Goal: Task Accomplishment & Management: Use online tool/utility

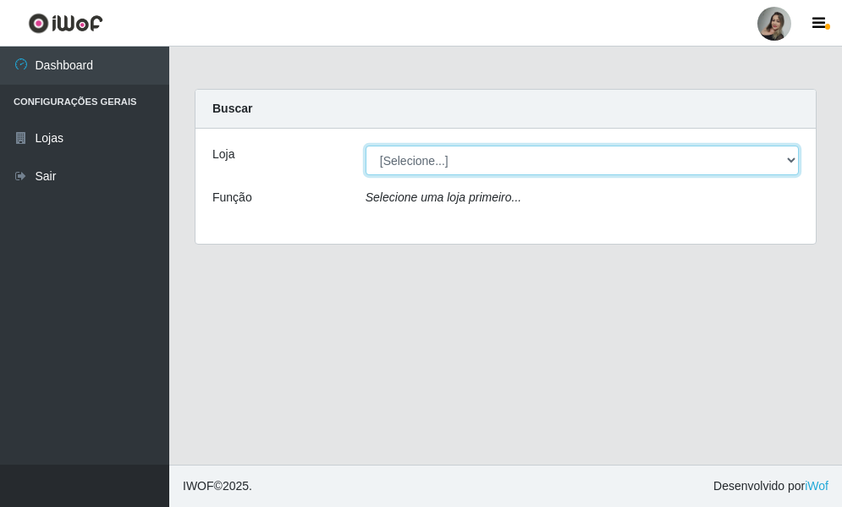
click at [789, 162] on select "[Selecione...] Supermercado Sao Francisco - Amarante" at bounding box center [582, 161] width 433 height 30
select select "383"
click at [366, 146] on select "[Selecione...] Supermercado Sao Francisco - Amarante" at bounding box center [582, 161] width 433 height 30
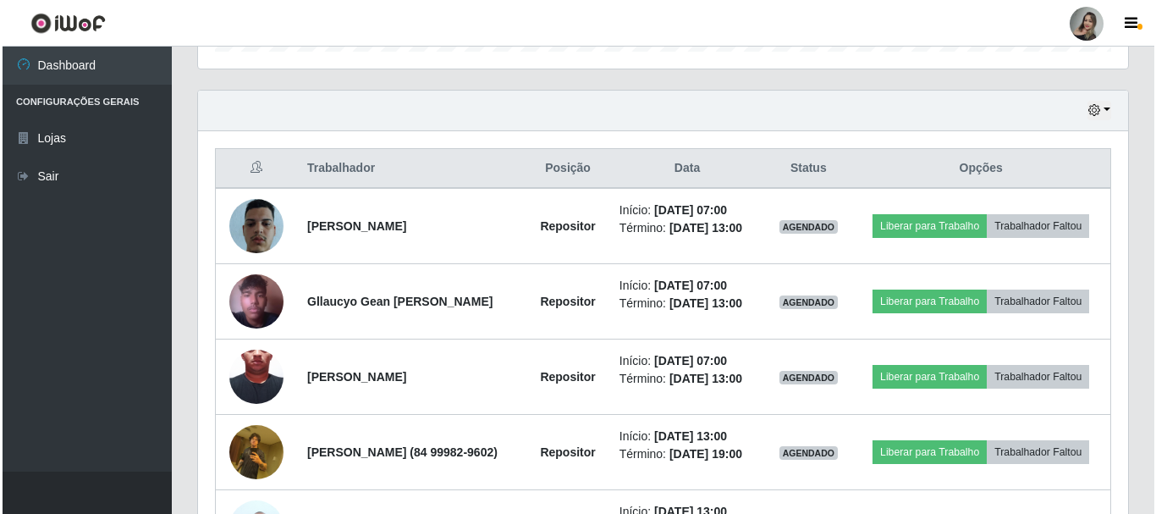
scroll to position [561, 0]
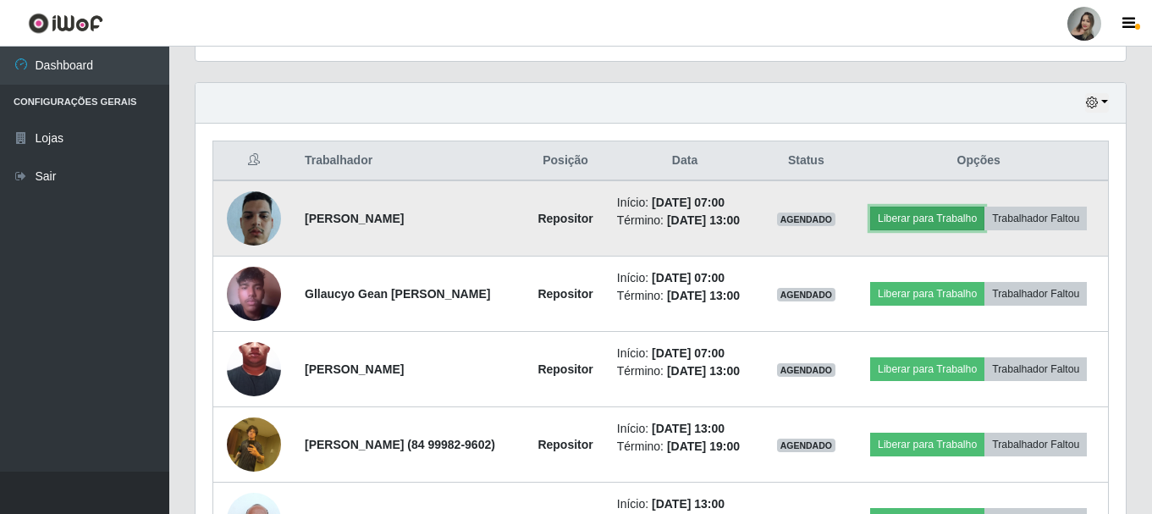
click at [841, 217] on button "Liberar para Trabalho" at bounding box center [927, 218] width 114 height 24
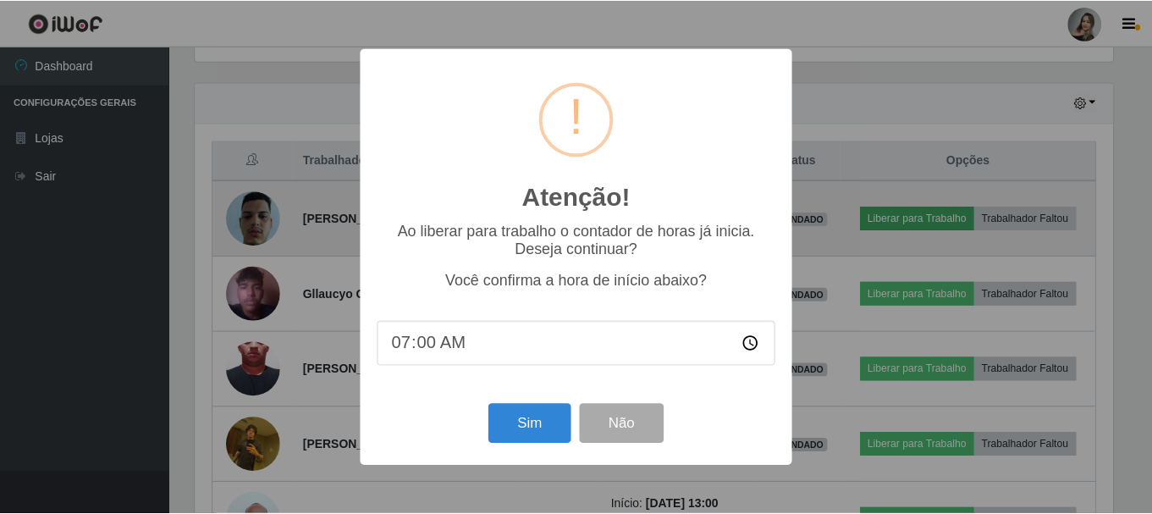
scroll to position [351, 922]
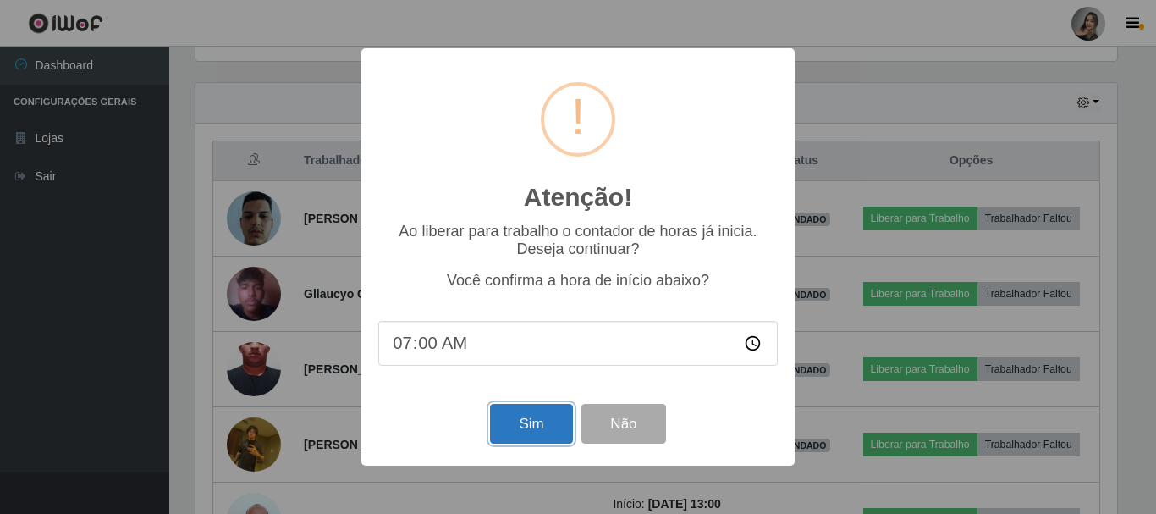
click at [506, 424] on button "Sim" at bounding box center [531, 424] width 82 height 40
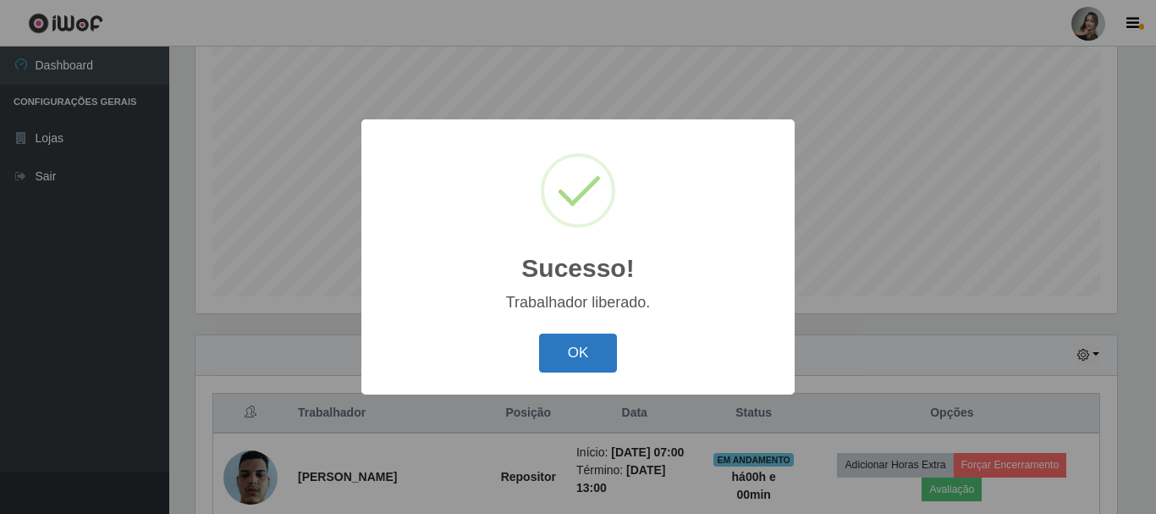
click at [551, 361] on button "OK" at bounding box center [578, 353] width 79 height 40
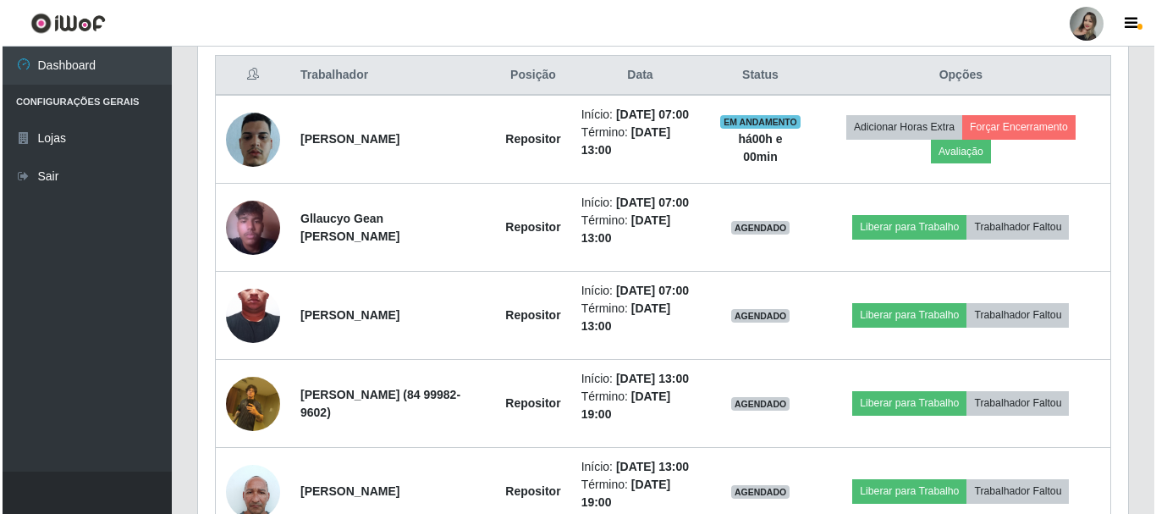
scroll to position [651, 0]
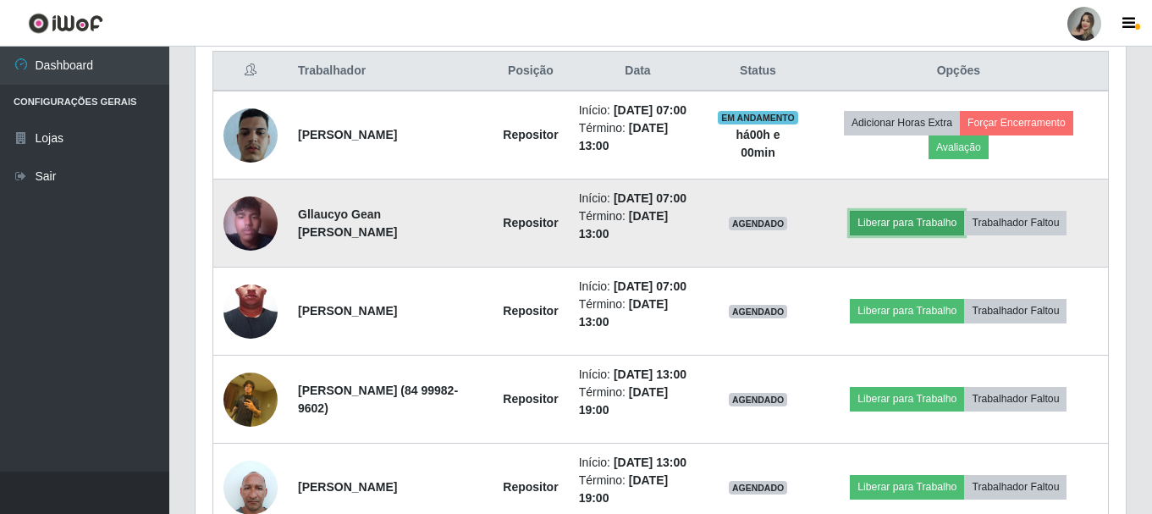
click at [841, 234] on button "Liberar para Trabalho" at bounding box center [907, 223] width 114 height 24
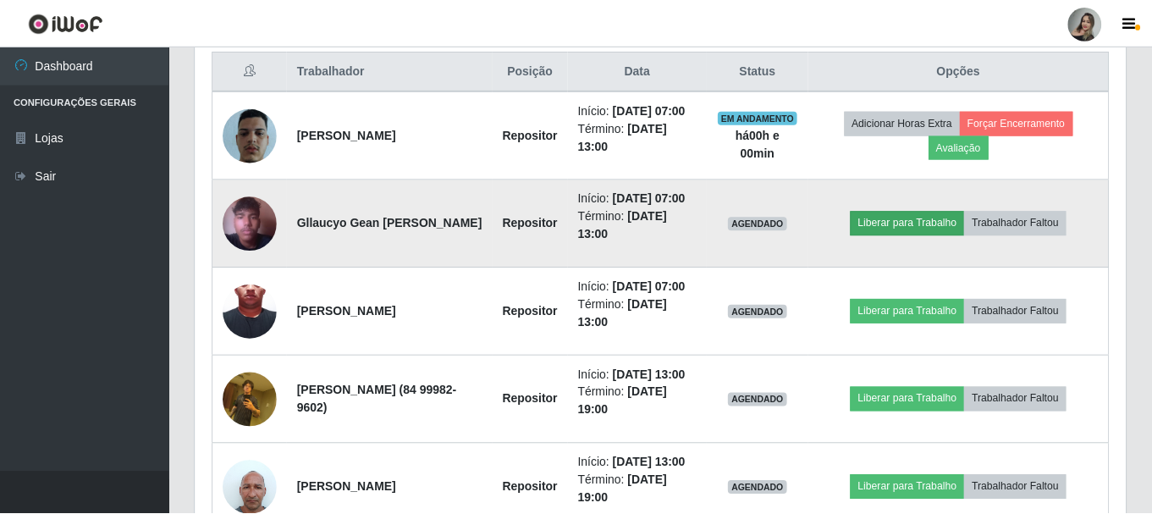
scroll to position [351, 922]
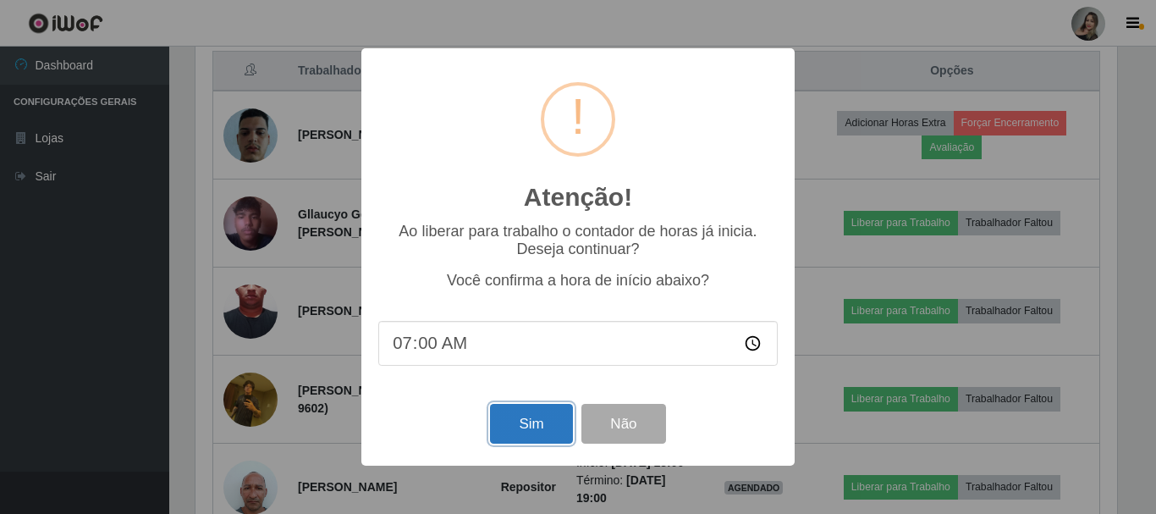
click at [541, 433] on button "Sim" at bounding box center [531, 424] width 82 height 40
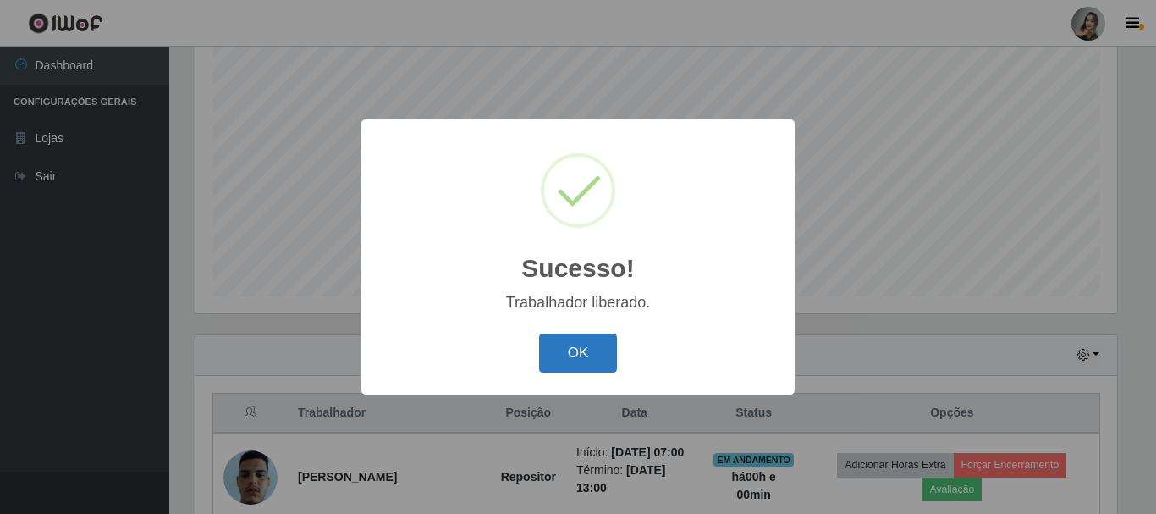
click at [589, 358] on button "OK" at bounding box center [578, 353] width 79 height 40
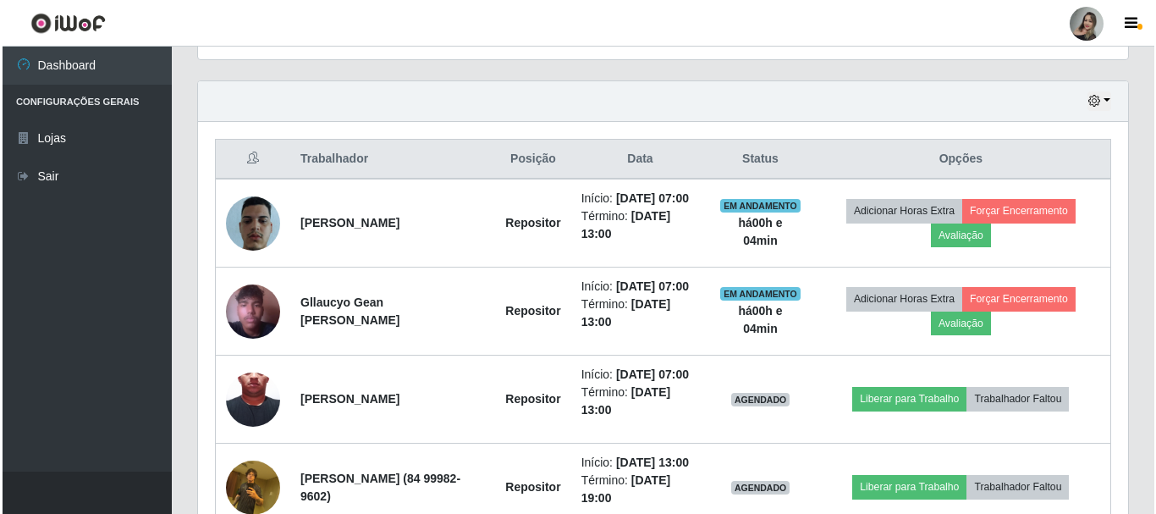
scroll to position [647, 0]
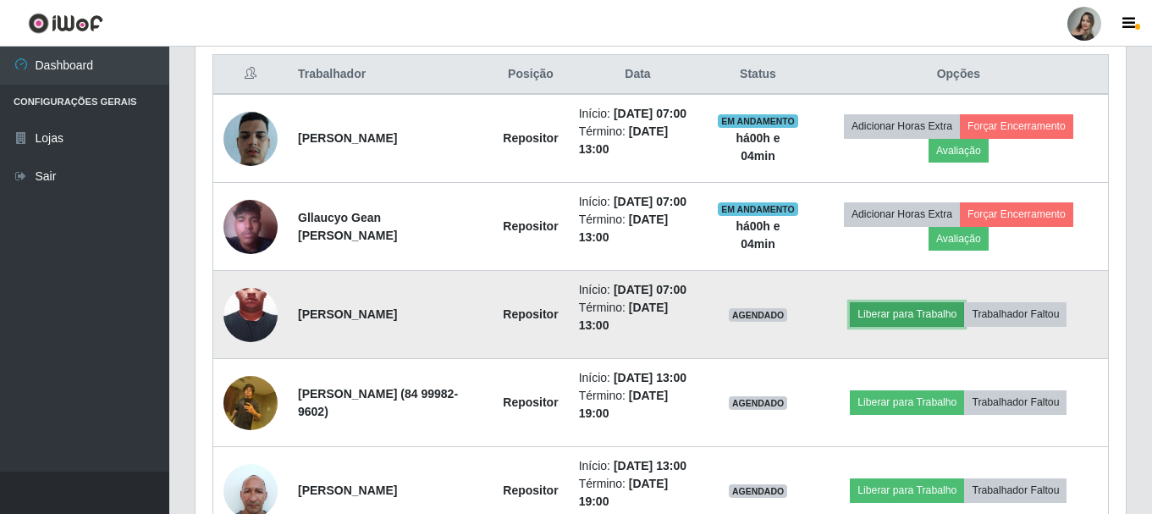
click at [841, 326] on button "Liberar para Trabalho" at bounding box center [907, 314] width 114 height 24
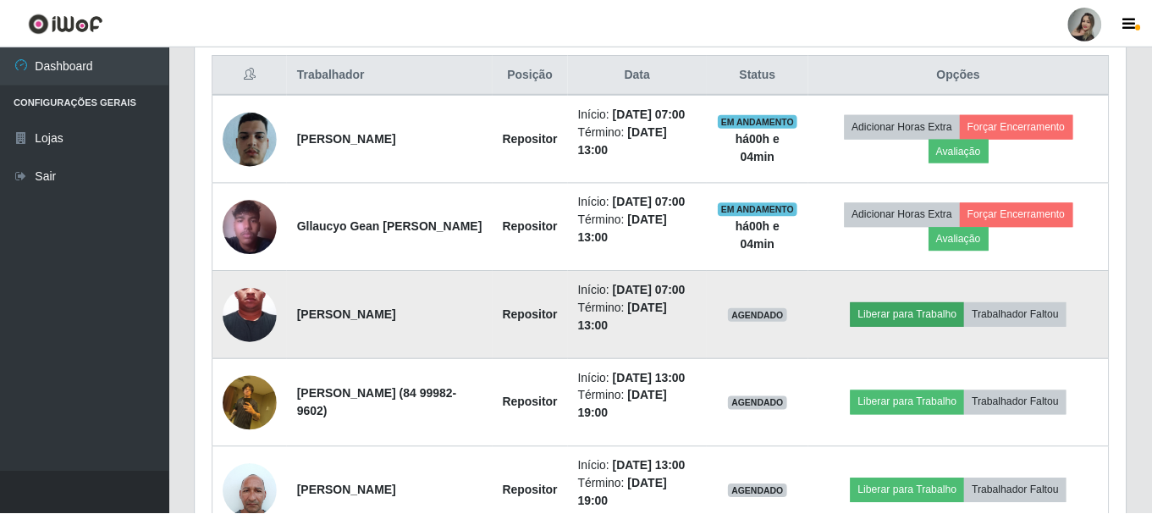
scroll to position [351, 922]
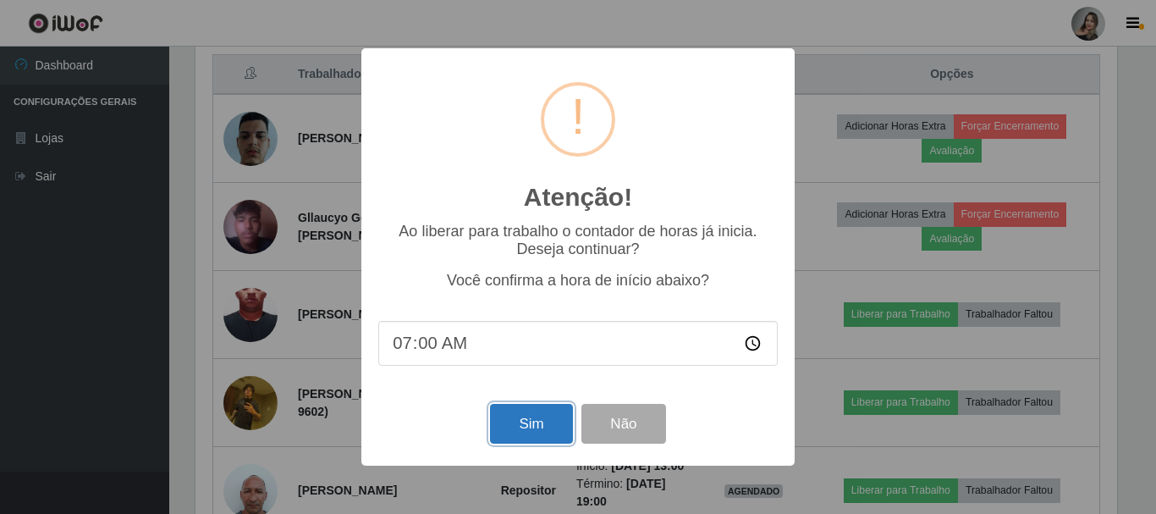
click at [512, 437] on button "Sim" at bounding box center [531, 424] width 82 height 40
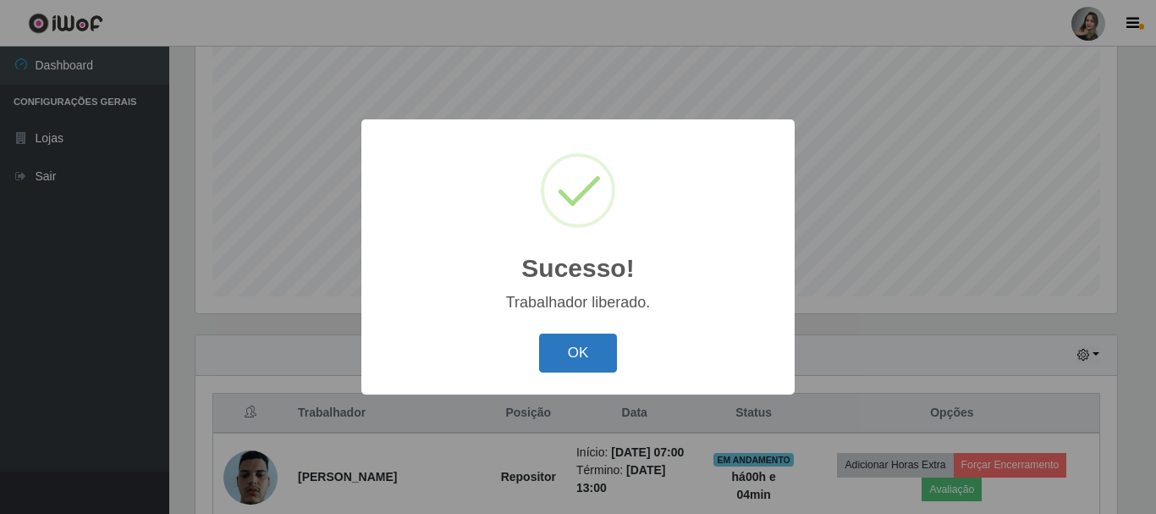
click at [581, 363] on button "OK" at bounding box center [578, 353] width 79 height 40
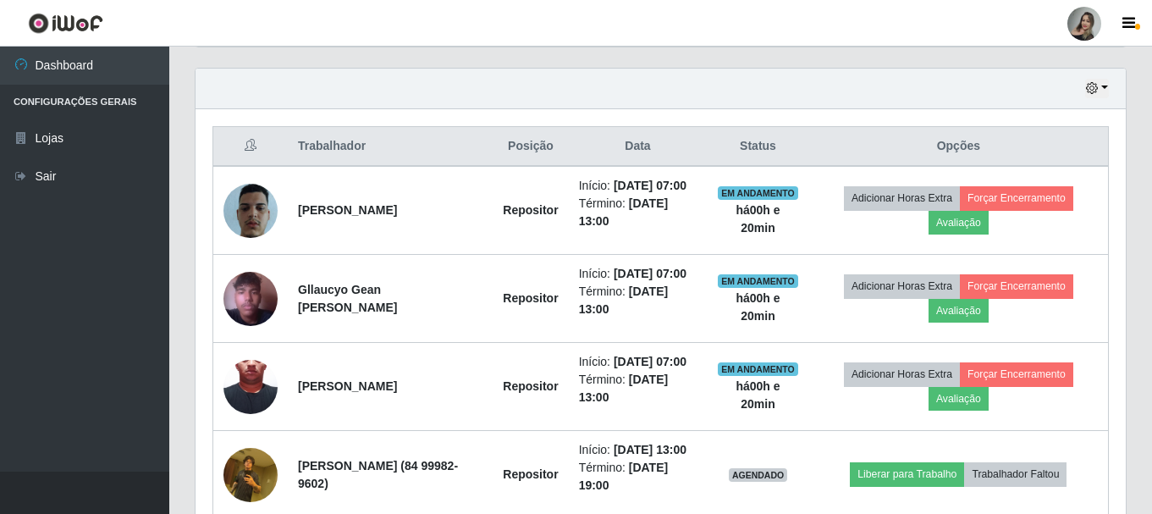
scroll to position [569, 0]
